Goal: Navigation & Orientation: Go to known website

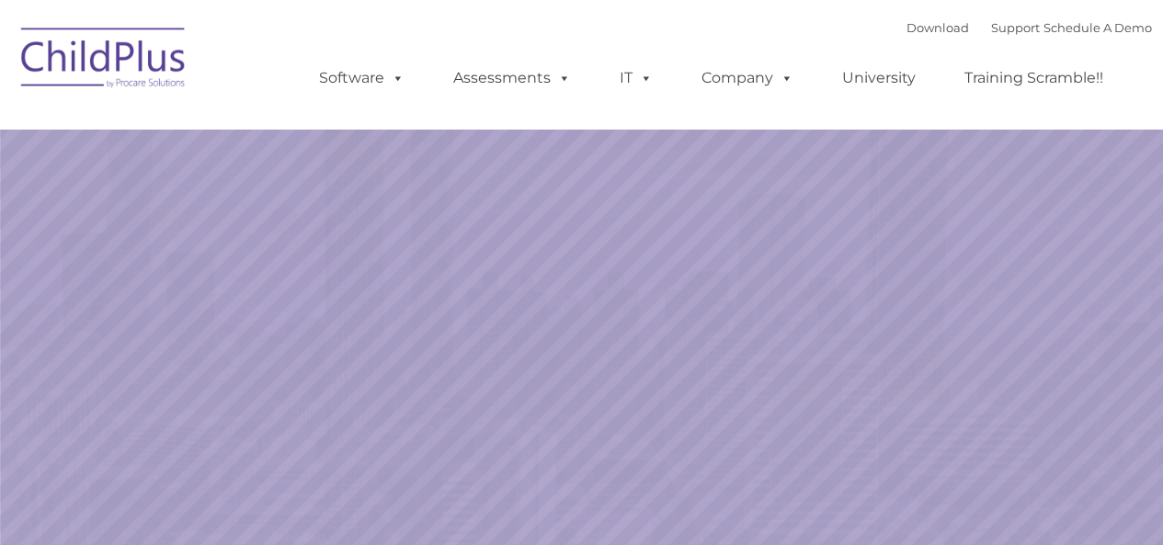
select select "MEDIUM"
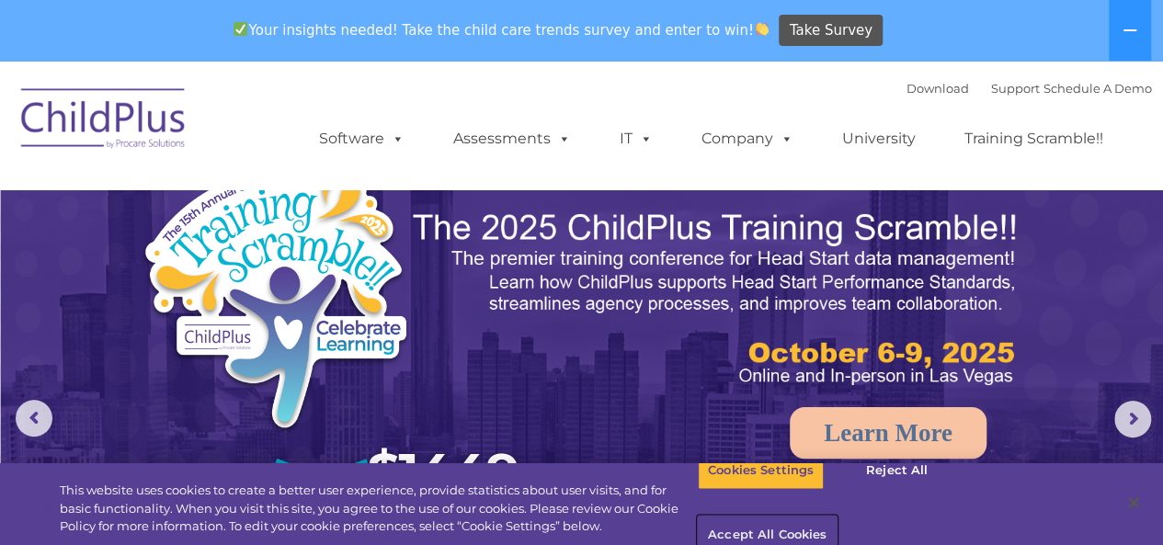
click at [837, 517] on button "Accept All Cookies" at bounding box center [767, 536] width 139 height 39
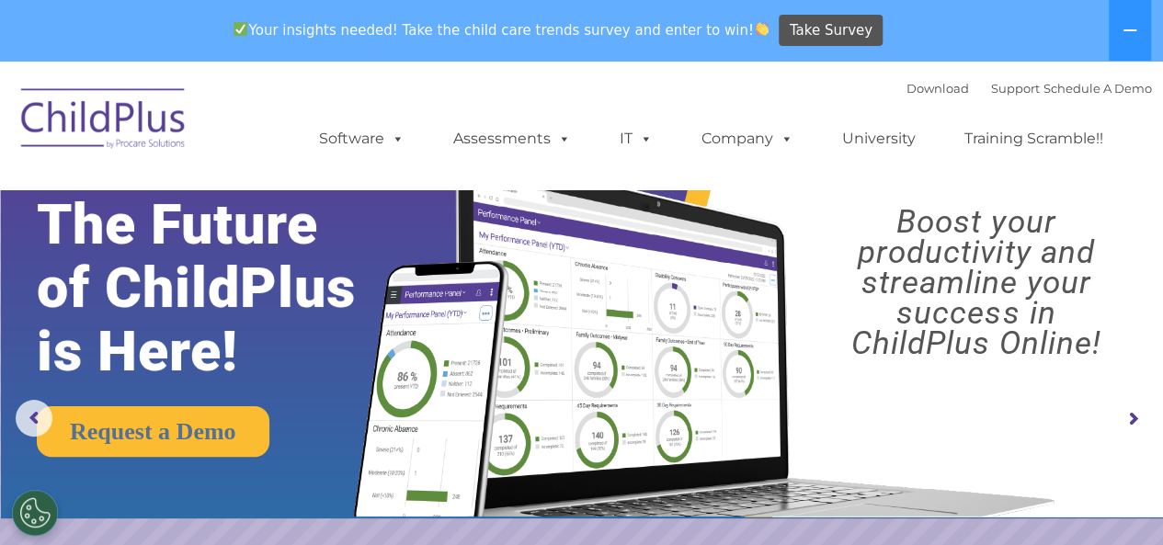
click at [108, 121] on img at bounding box center [104, 121] width 184 height 92
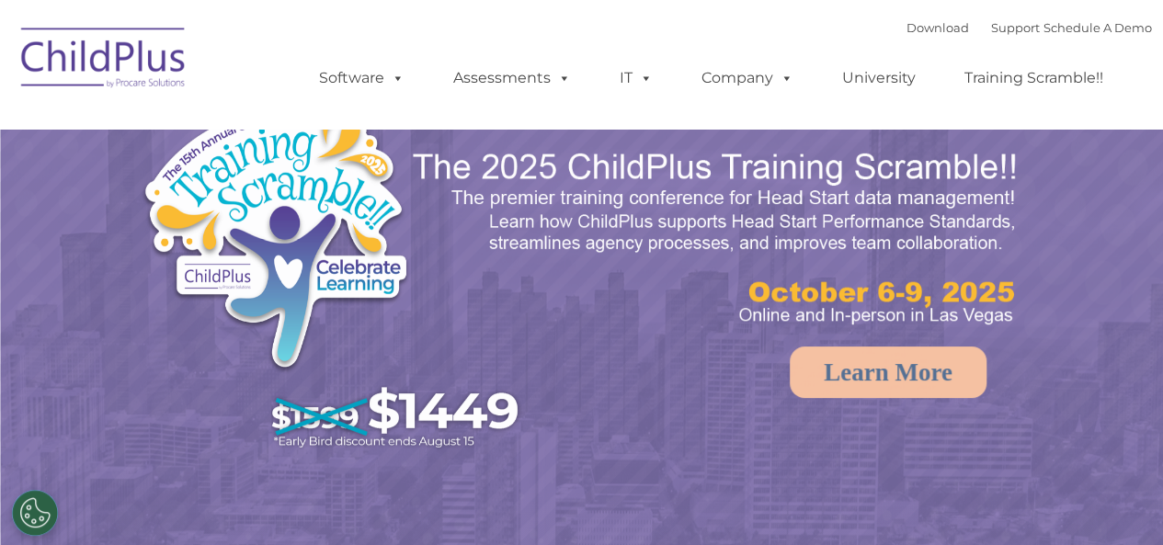
select select "MEDIUM"
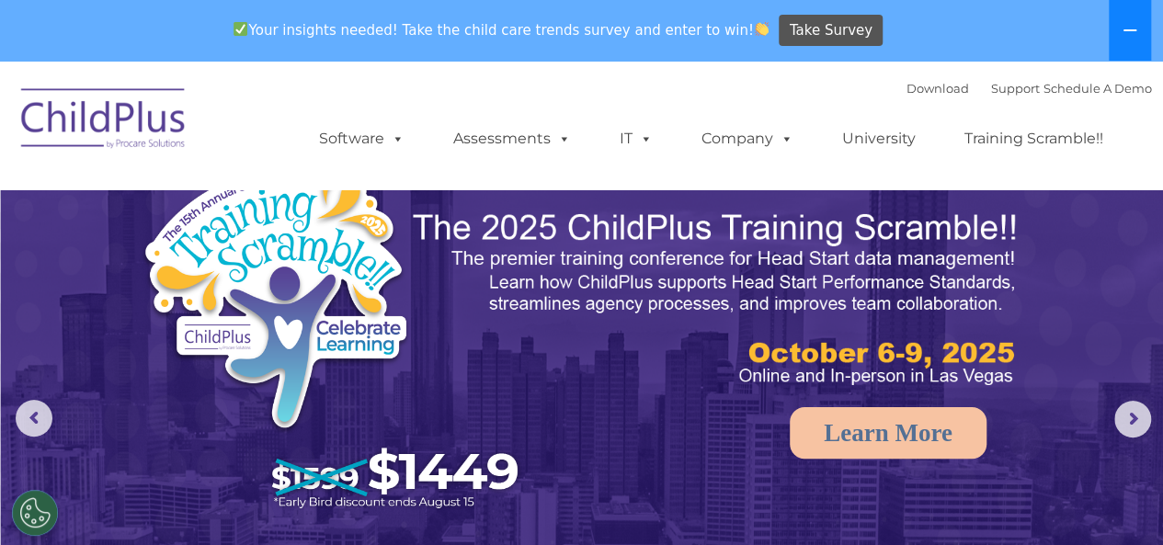
click at [1136, 30] on icon at bounding box center [1130, 30] width 13 height 2
